Goal: Task Accomplishment & Management: Use online tool/utility

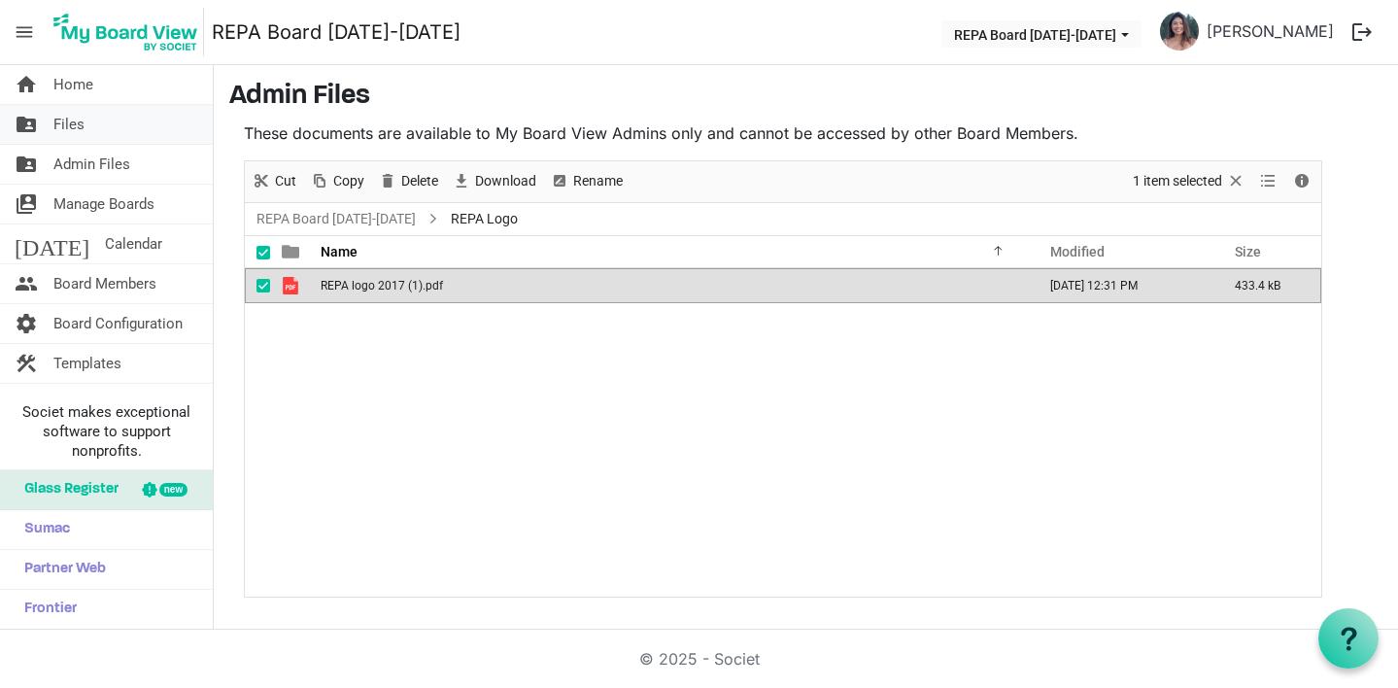
click at [81, 123] on span "Files" at bounding box center [68, 124] width 31 height 39
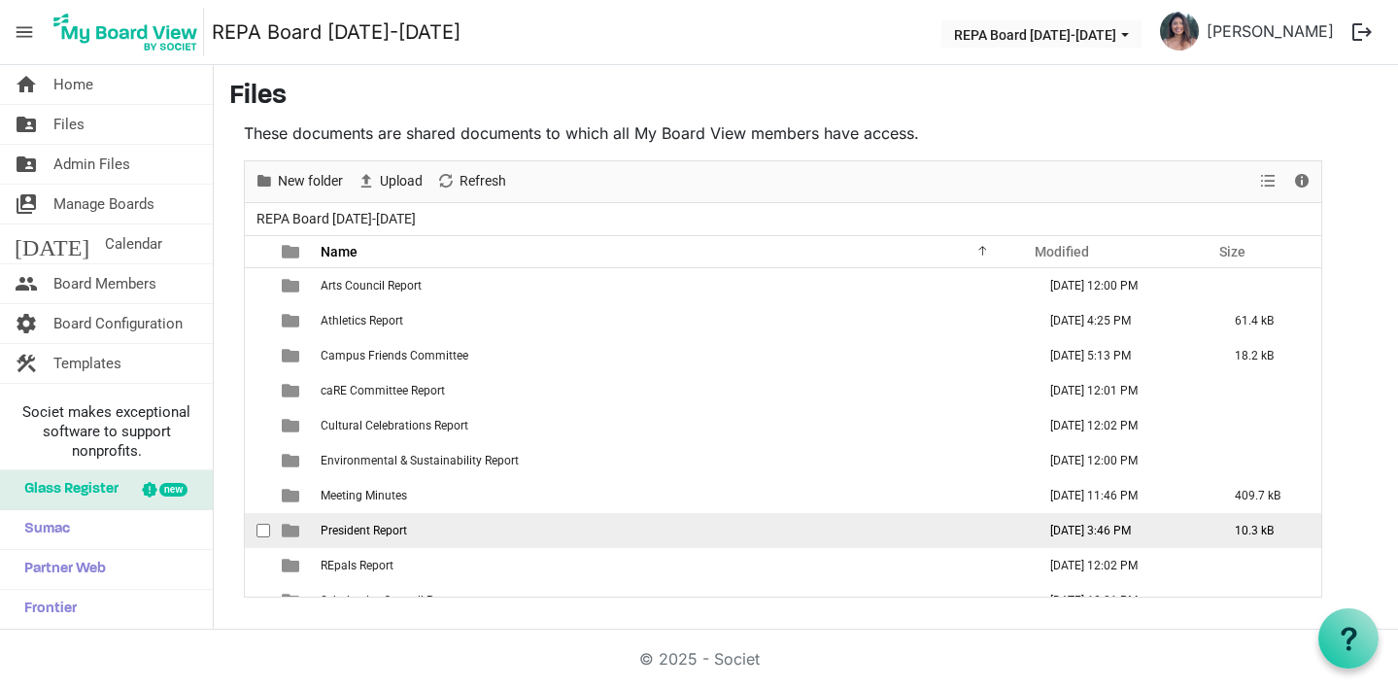
scroll to position [161, 0]
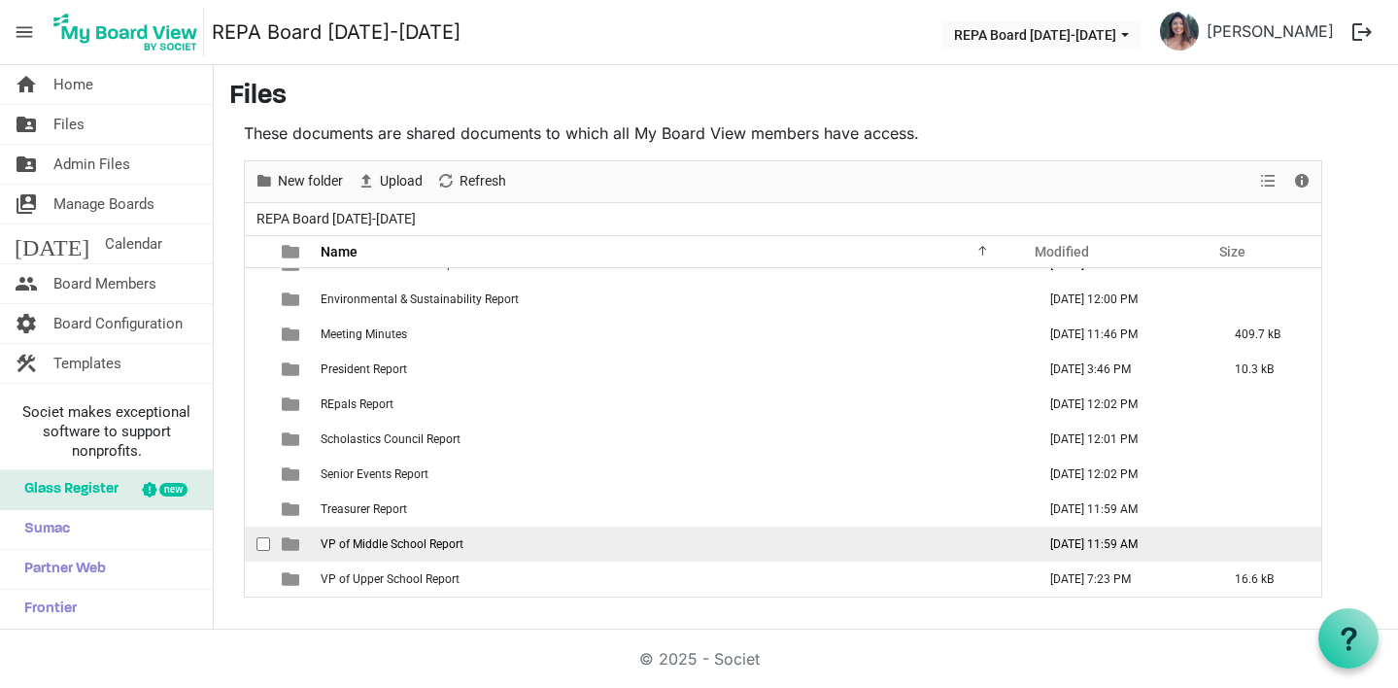
click at [381, 545] on span "VP of Middle School Report" at bounding box center [392, 544] width 143 height 14
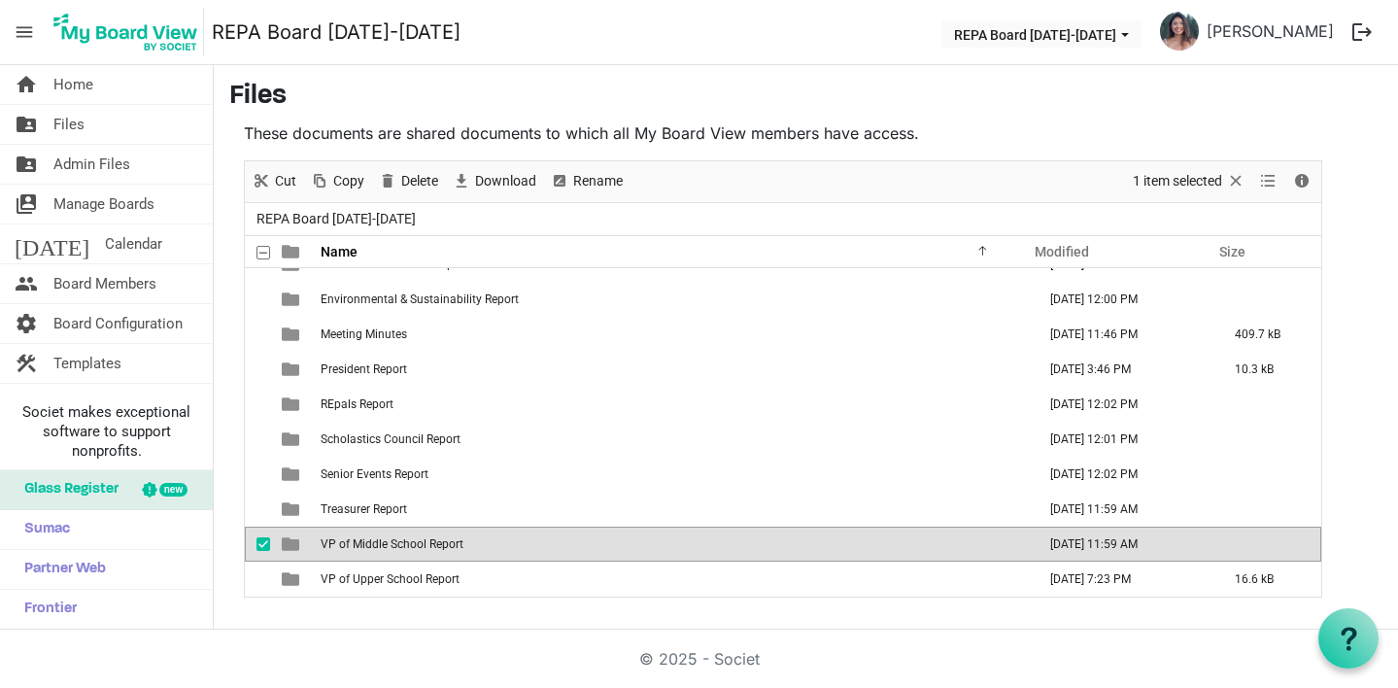
click at [381, 545] on span "VP of Middle School Report" at bounding box center [392, 544] width 143 height 14
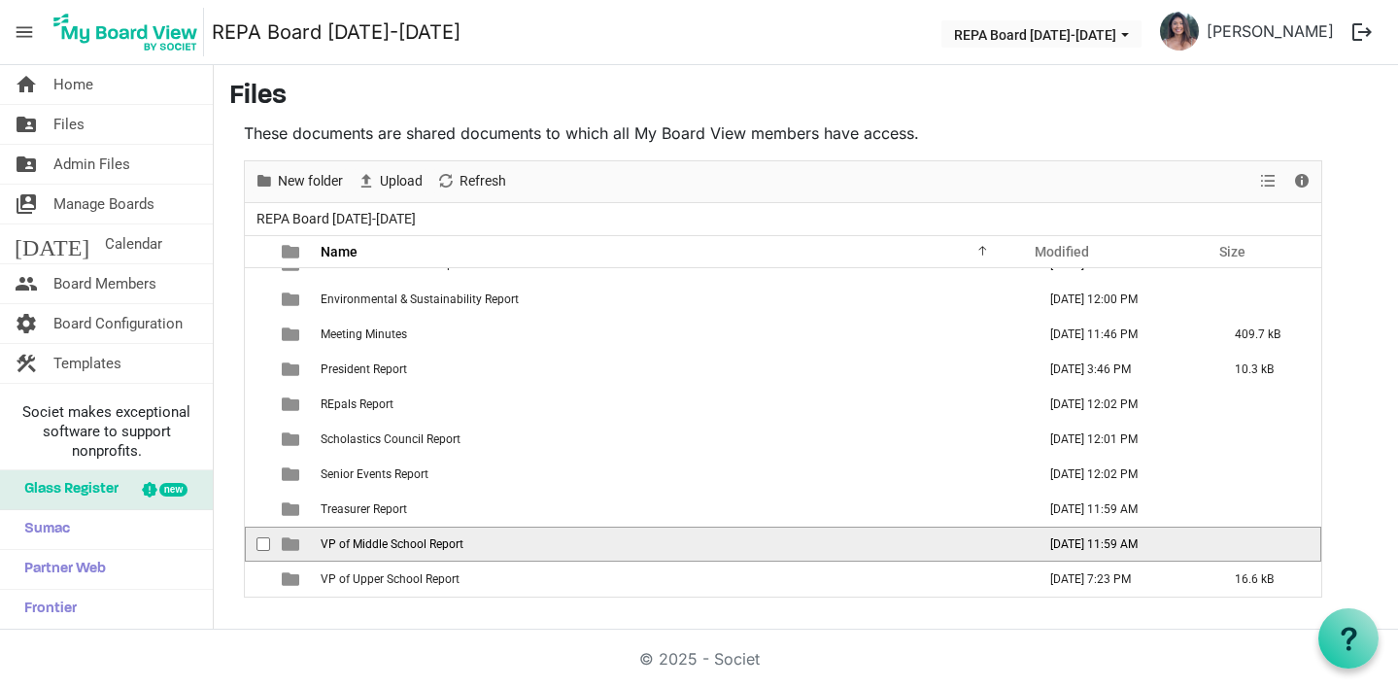
click at [381, 545] on span "VP of Middle School Report" at bounding box center [392, 544] width 143 height 14
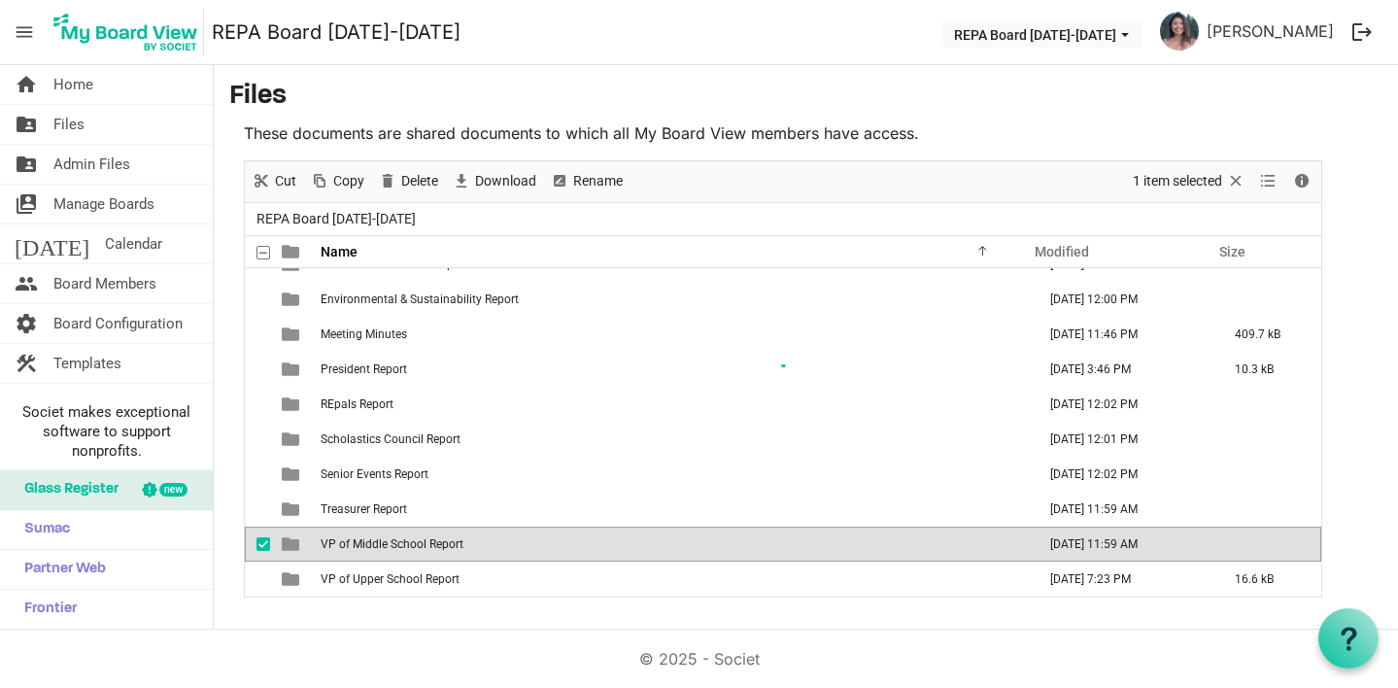
scroll to position [0, 0]
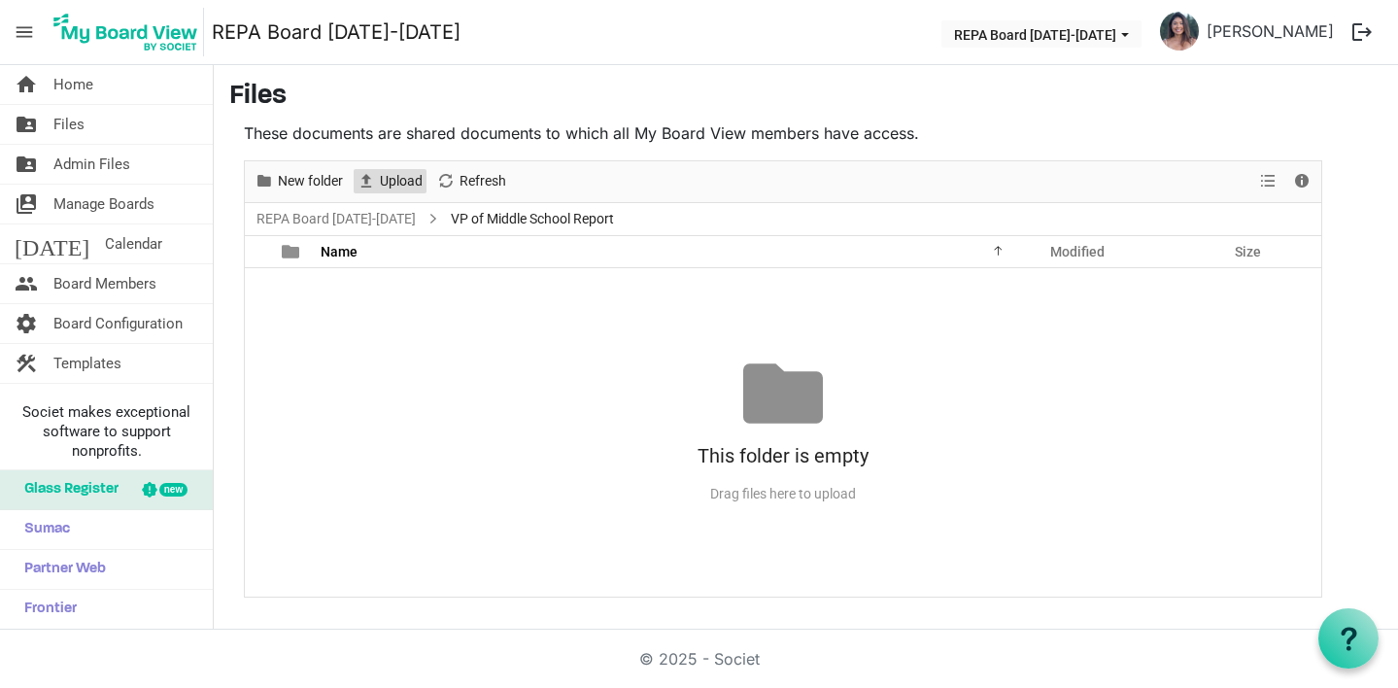
click at [376, 184] on span "Upload" at bounding box center [366, 181] width 23 height 24
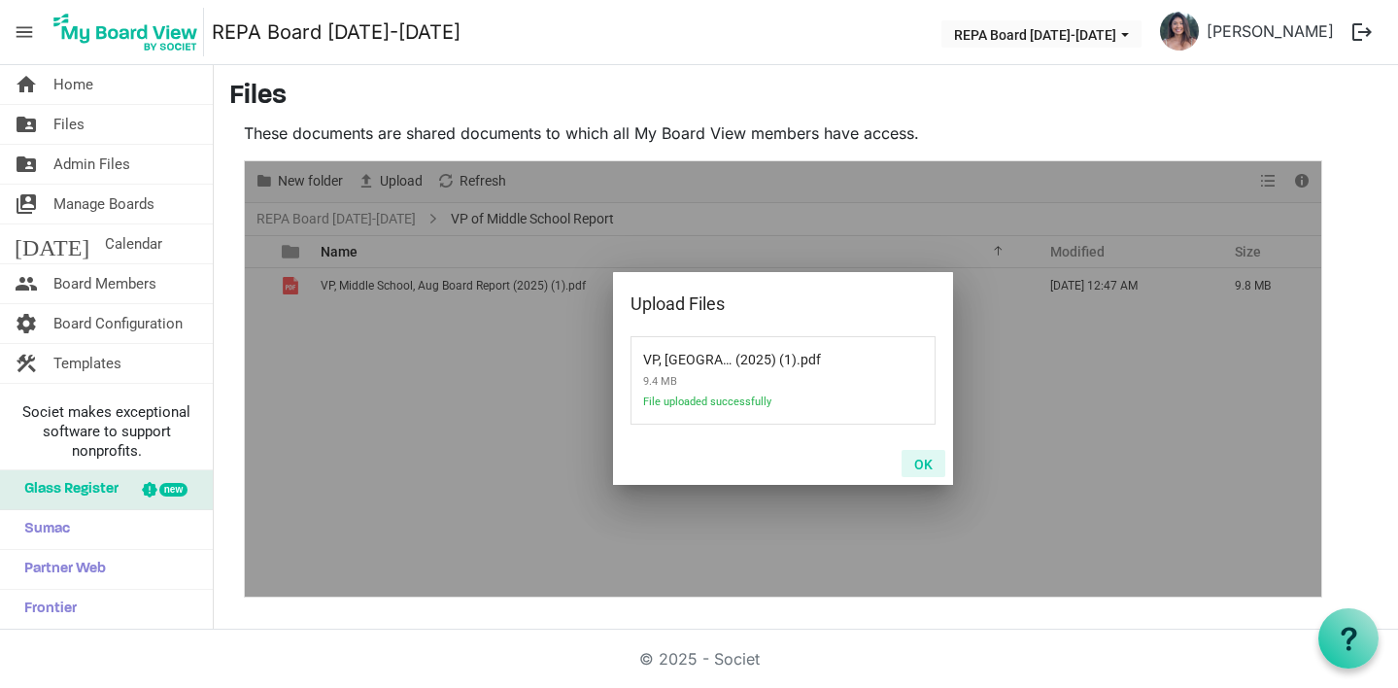
click at [927, 461] on button "OK" at bounding box center [923, 463] width 44 height 27
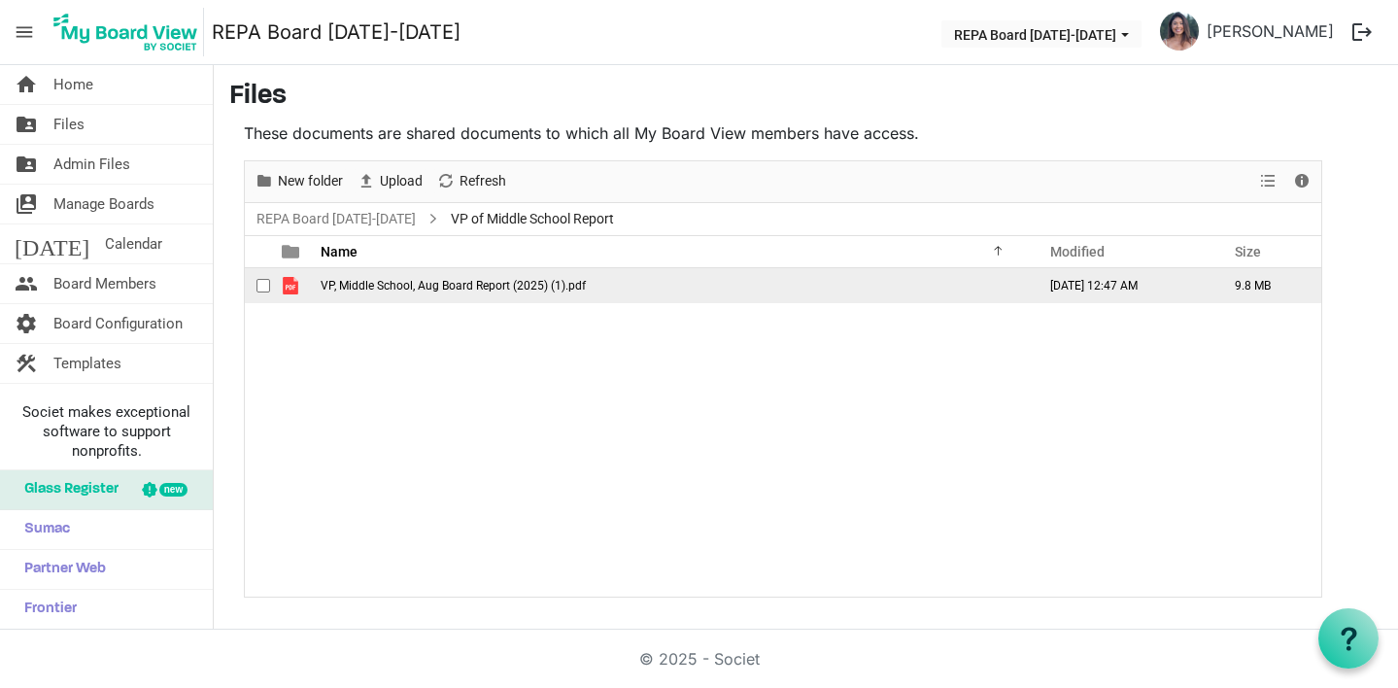
click at [513, 286] on span "VP, Middle School, Aug Board Report (2025) (1).pdf" at bounding box center [453, 286] width 265 height 14
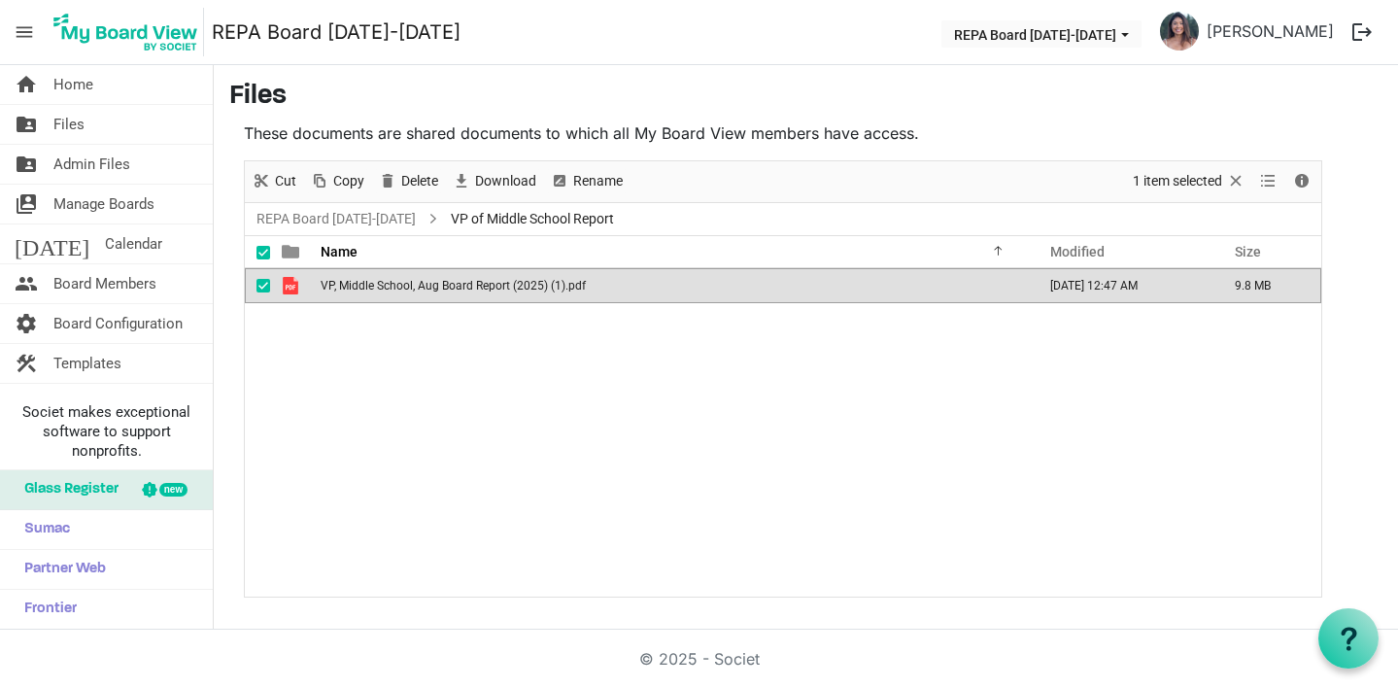
click at [423, 287] on span "VP, Middle School, Aug Board Report (2025) (1).pdf" at bounding box center [453, 286] width 265 height 14
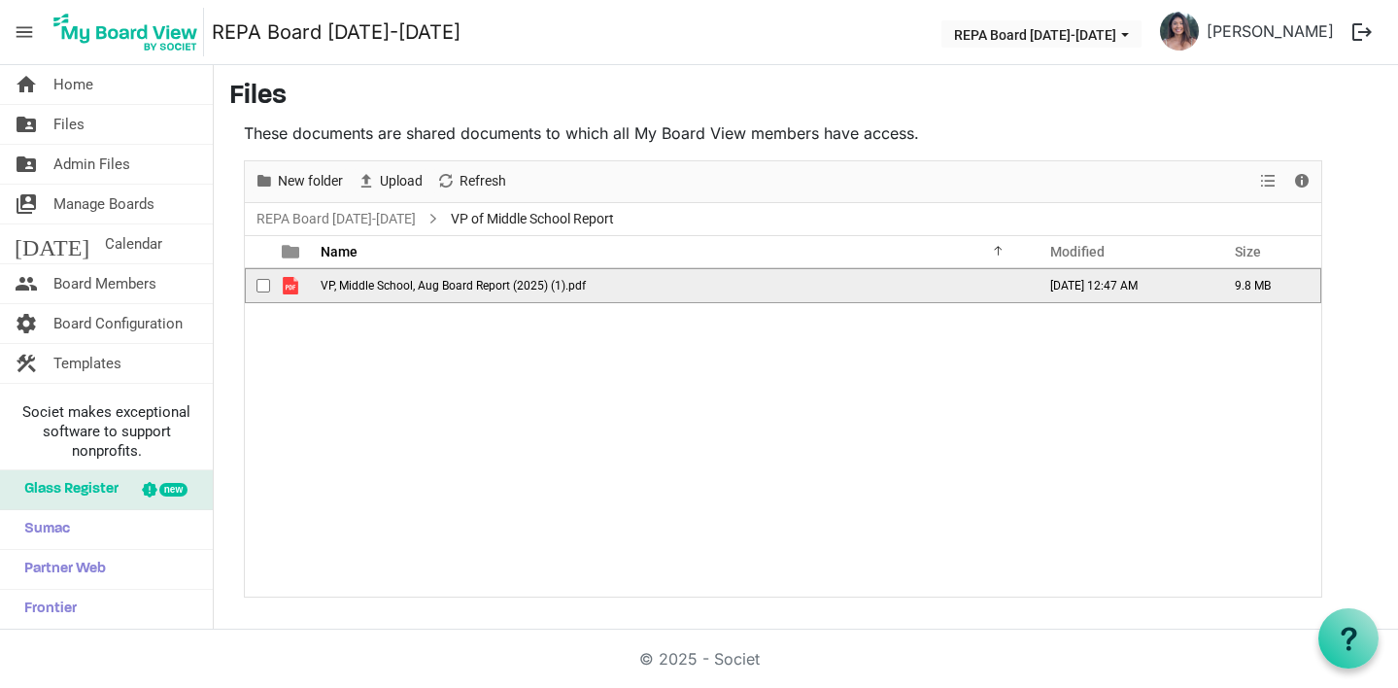
click at [392, 287] on span "VP, Middle School, Aug Board Report (2025) (1).pdf" at bounding box center [453, 286] width 265 height 14
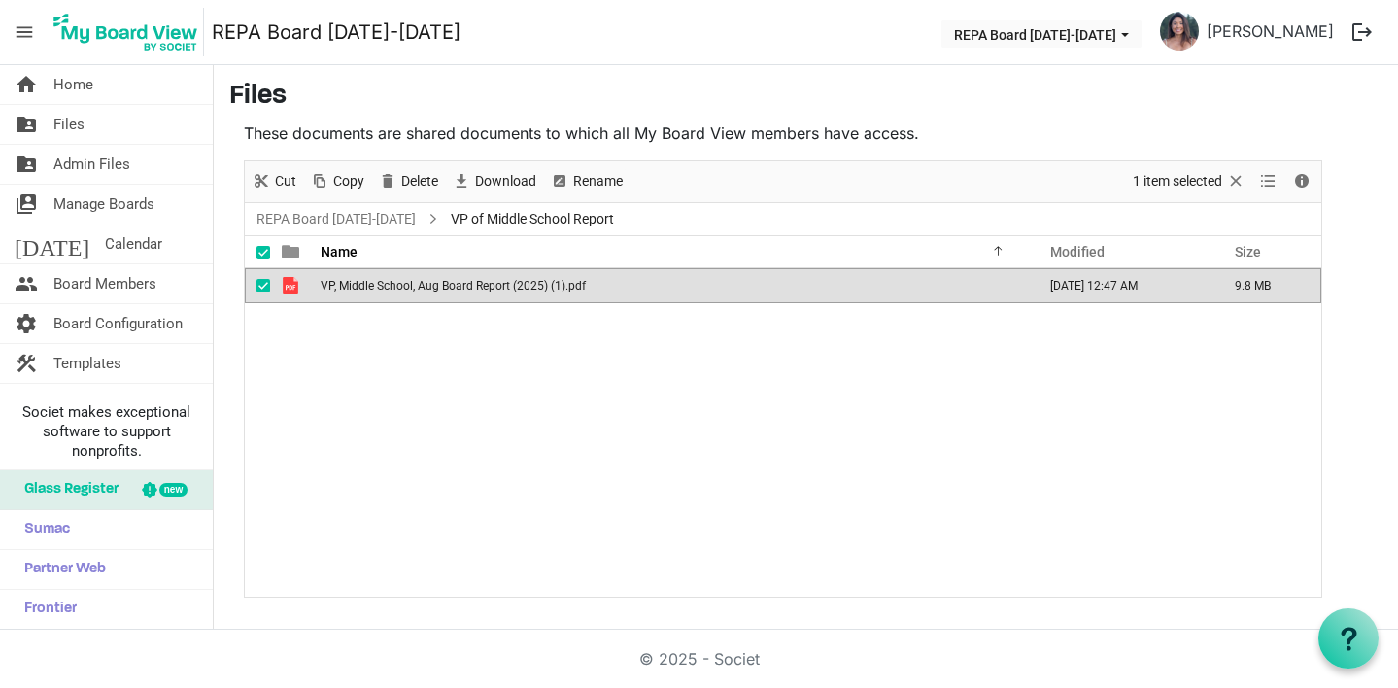
click at [392, 287] on span "VP, Middle School, Aug Board Report (2025) (1).pdf" at bounding box center [453, 286] width 265 height 14
click at [876, 322] on div "VP, Middle School, Aug Board Report (2025) (1).pdf [DATE] 12:47 AM 9.8 MB" at bounding box center [783, 432] width 1076 height 328
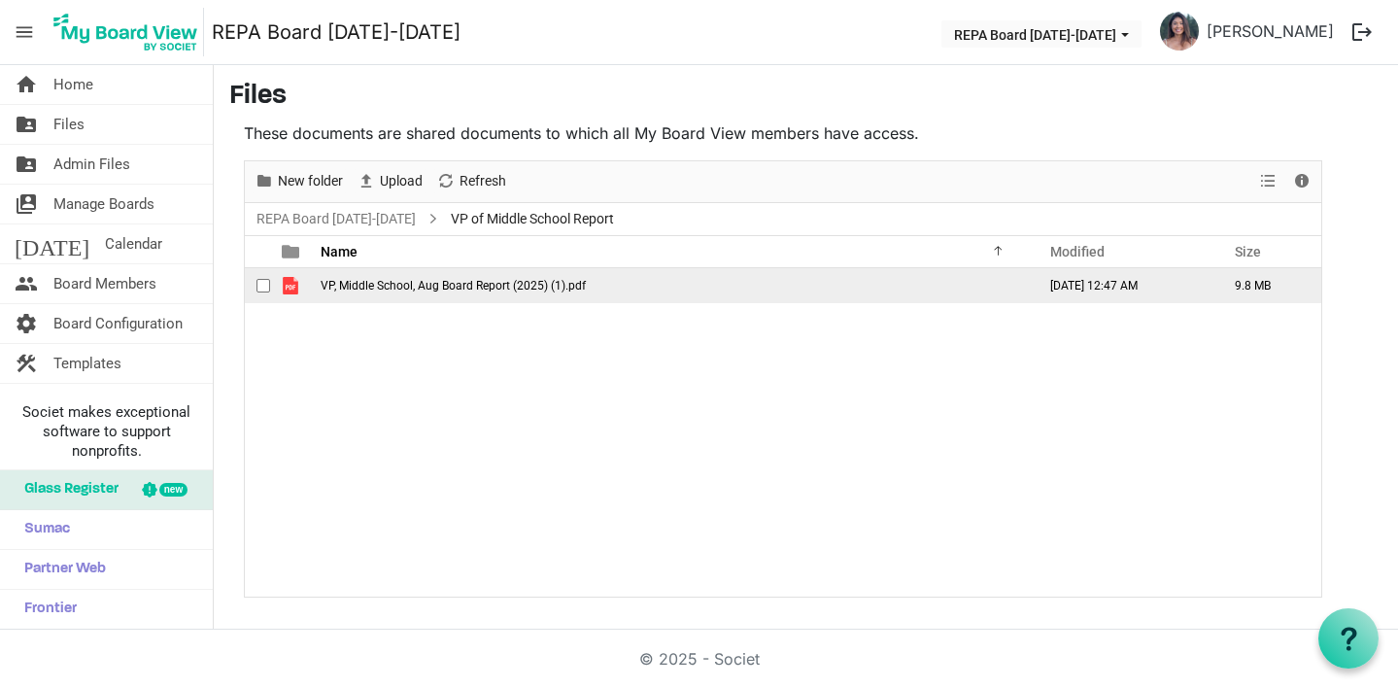
click at [361, 291] on span "VP, Middle School, Aug Board Report (2025) (1).pdf" at bounding box center [453, 286] width 265 height 14
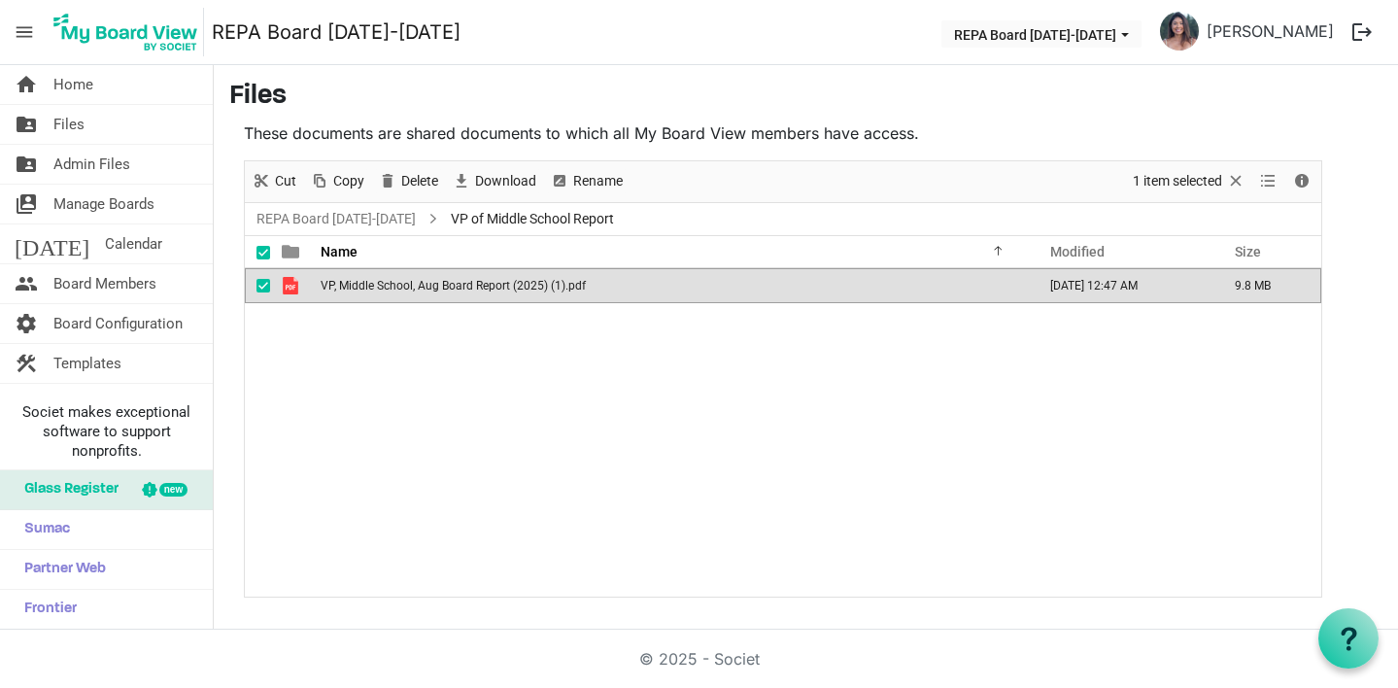
click at [361, 291] on span "VP, Middle School, Aug Board Report (2025) (1).pdf" at bounding box center [453, 286] width 265 height 14
click at [523, 396] on div "VP, Middle School, Aug Board Report (2025) (1).pdf [DATE] 12:47 AM 9.8 MB" at bounding box center [783, 432] width 1076 height 328
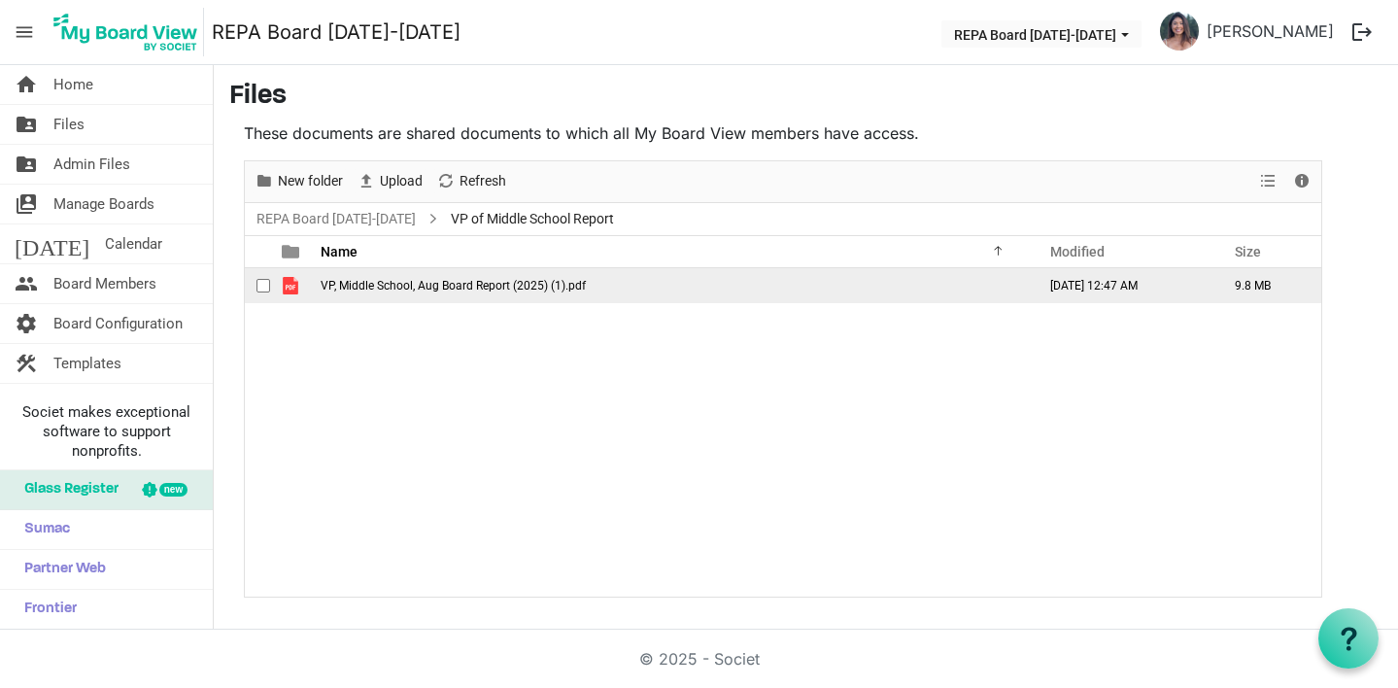
click at [527, 285] on span "VP, Middle School, Aug Board Report (2025) (1).pdf" at bounding box center [453, 286] width 265 height 14
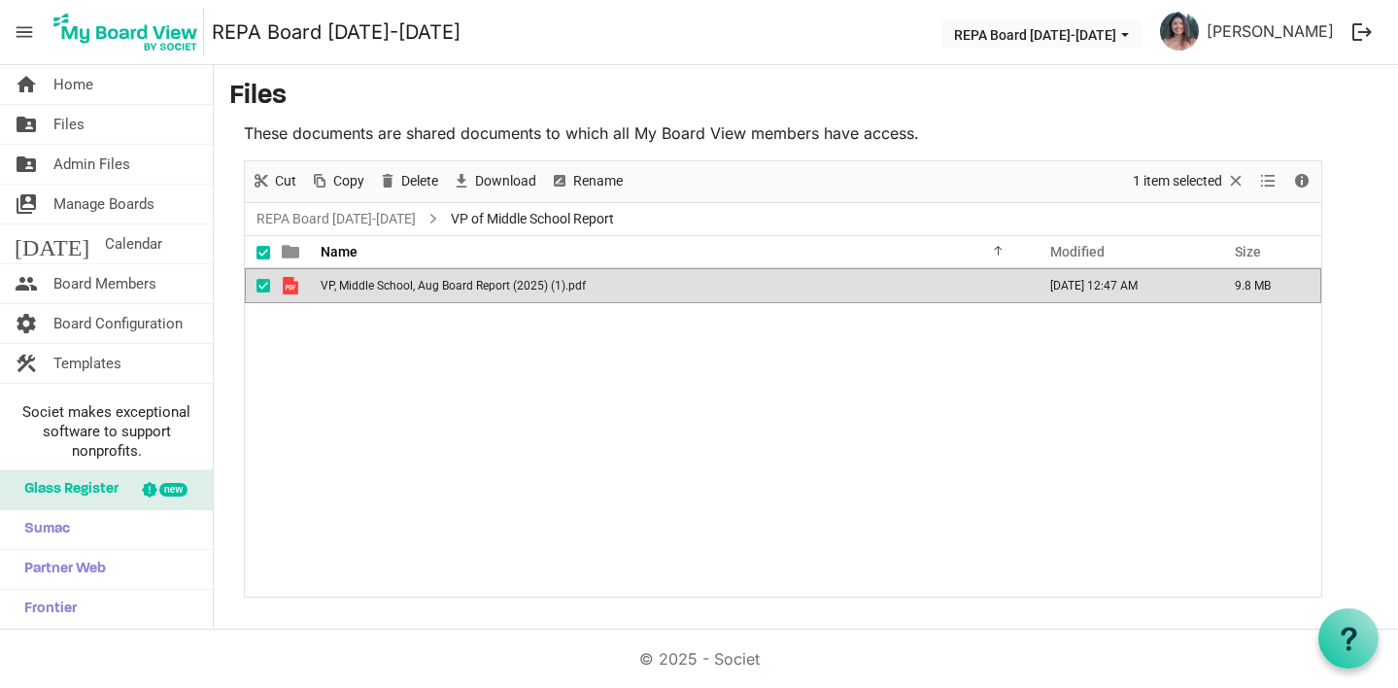
click at [527, 285] on span "VP, Middle School, Aug Board Report (2025) (1).pdf" at bounding box center [453, 286] width 265 height 14
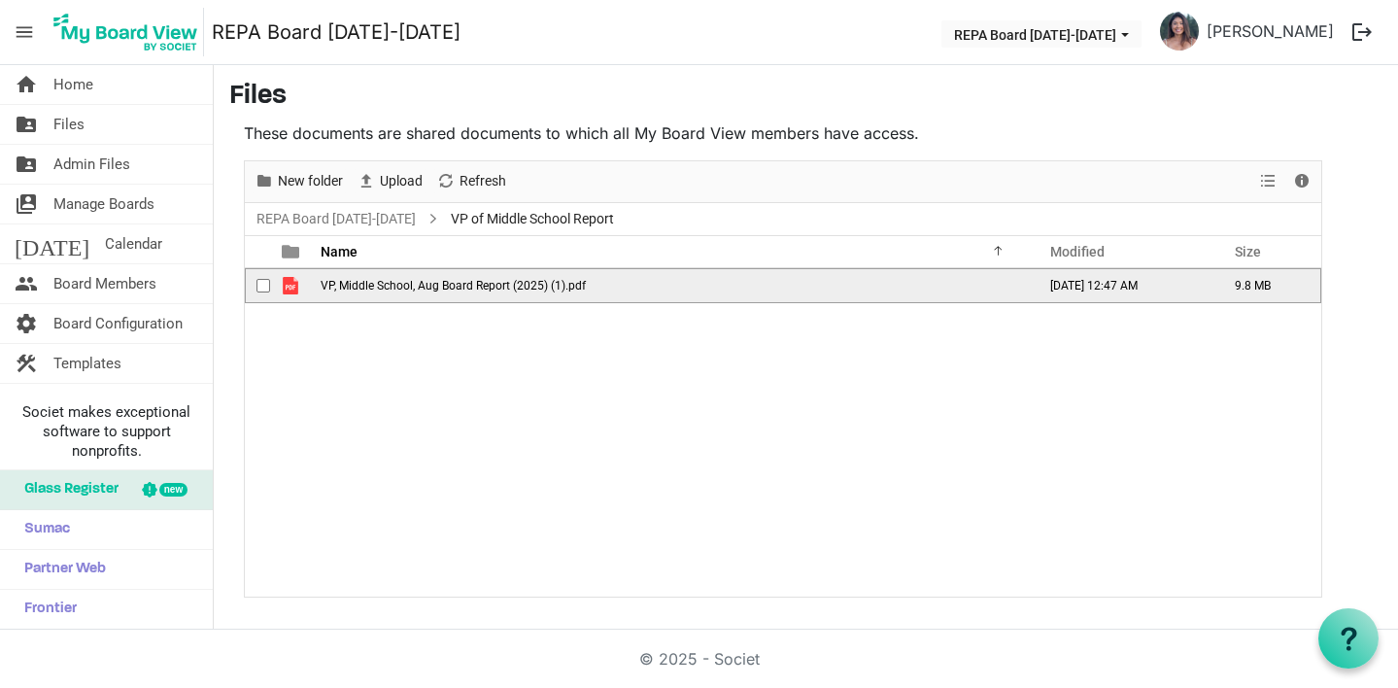
click at [527, 285] on span "VP, Middle School, Aug Board Report (2025) (1).pdf" at bounding box center [453, 286] width 265 height 14
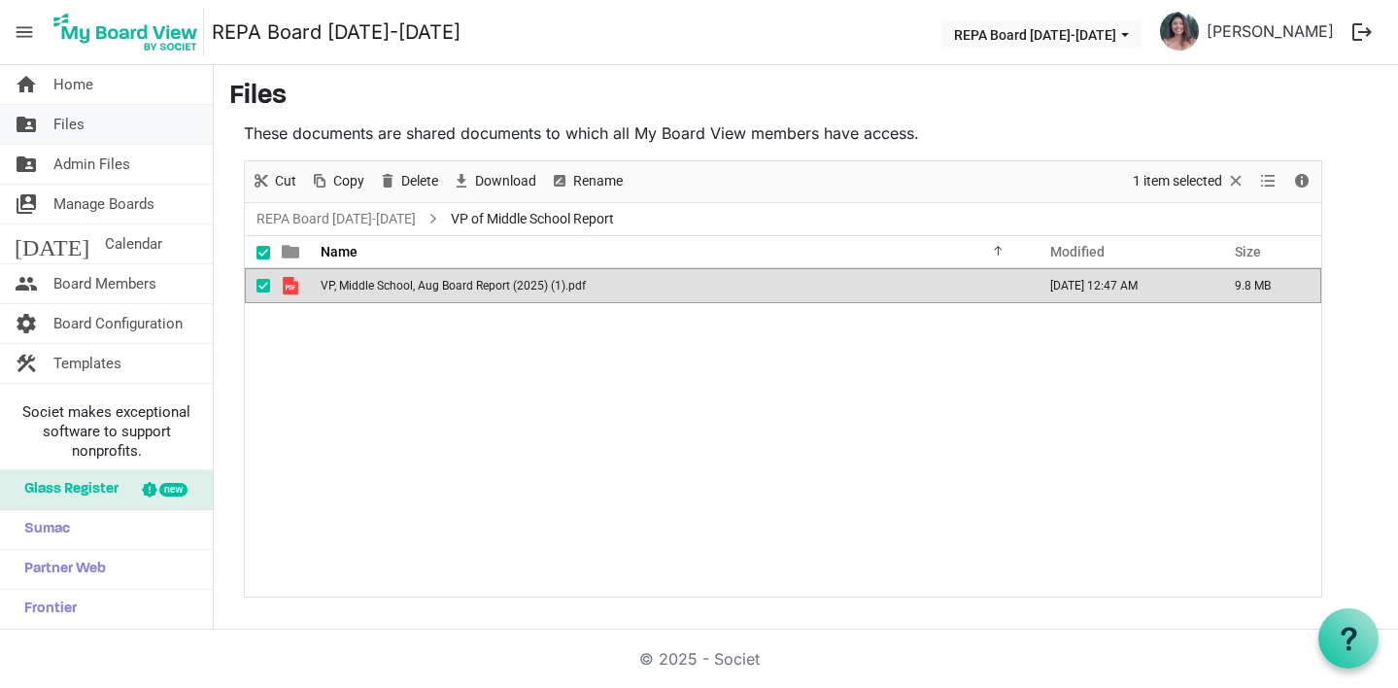
click at [74, 126] on span "Files" at bounding box center [68, 124] width 31 height 39
